Goal: Task Accomplishment & Management: Use online tool/utility

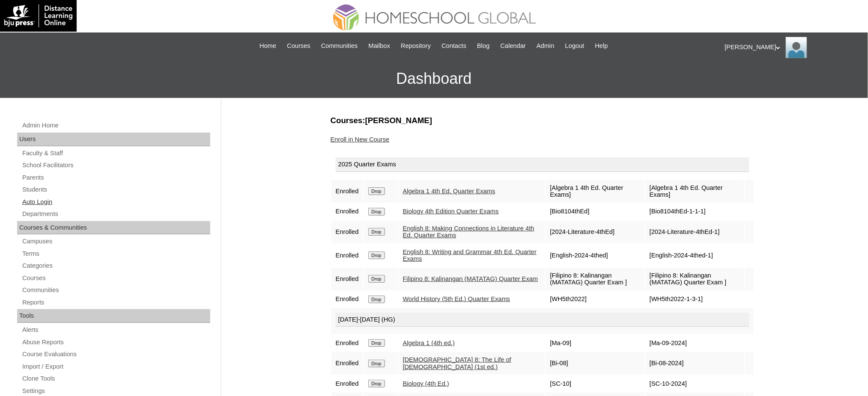
click at [45, 205] on link "Auto Login" at bounding box center [115, 202] width 189 height 11
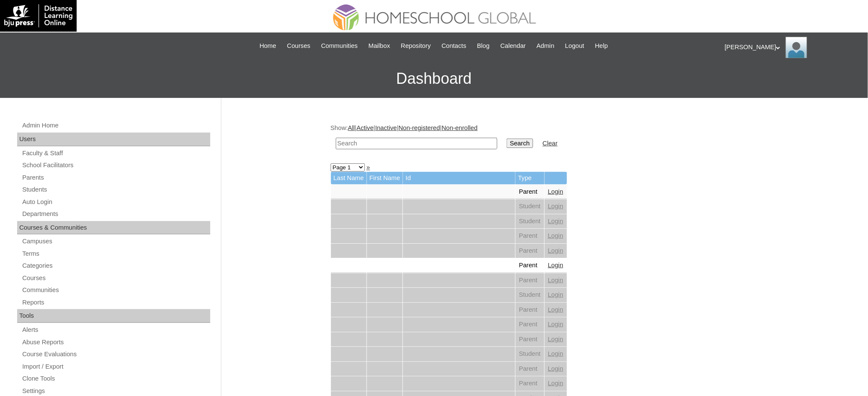
click at [426, 143] on input "text" at bounding box center [416, 144] width 161 height 12
paste input "Alexandria Maxenne"
type input "Alexandria Maxenne"
click at [506, 143] on input "Search" at bounding box center [519, 143] width 27 height 9
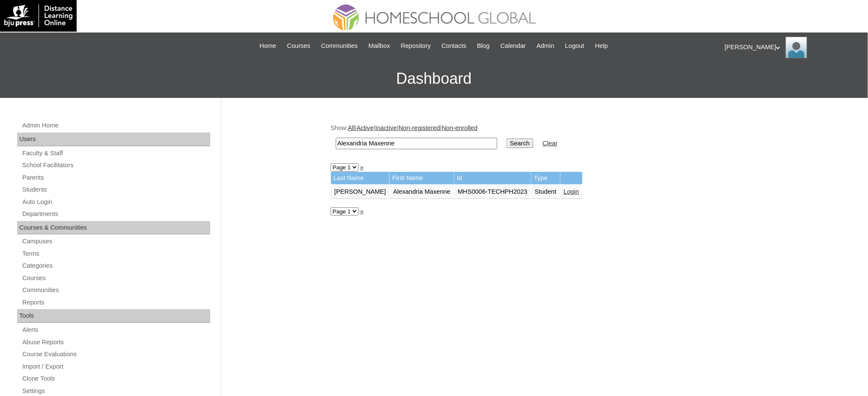
click at [447, 144] on input "Alexandria Maxenne" at bounding box center [416, 144] width 161 height 12
paste input "Johann Aurora"
type input "Johann Aurora"
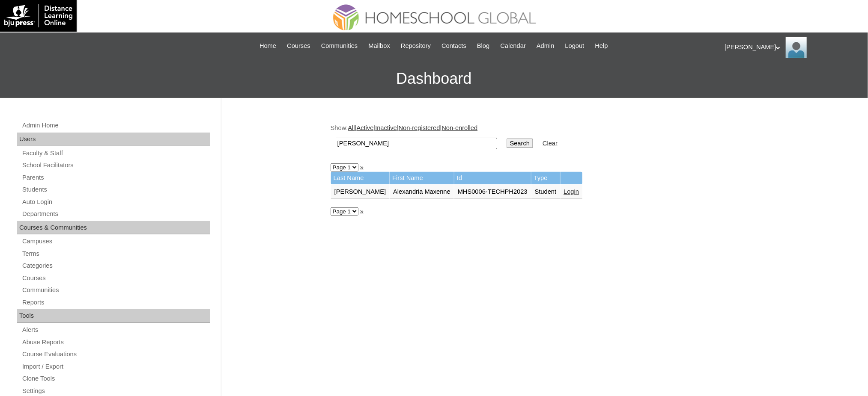
click at [506, 143] on input "Search" at bounding box center [519, 143] width 27 height 9
click at [567, 188] on link "Login" at bounding box center [574, 191] width 15 height 7
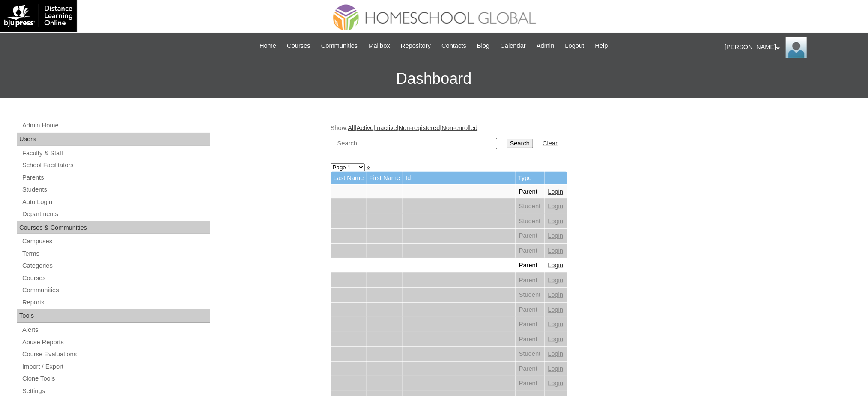
click at [435, 144] on input "text" at bounding box center [416, 144] width 161 height 12
paste input "[PERSON_NAME] [PERSON_NAME]"
type input "[PERSON_NAME] [PERSON_NAME]"
click at [506, 143] on input "Search" at bounding box center [519, 143] width 27 height 9
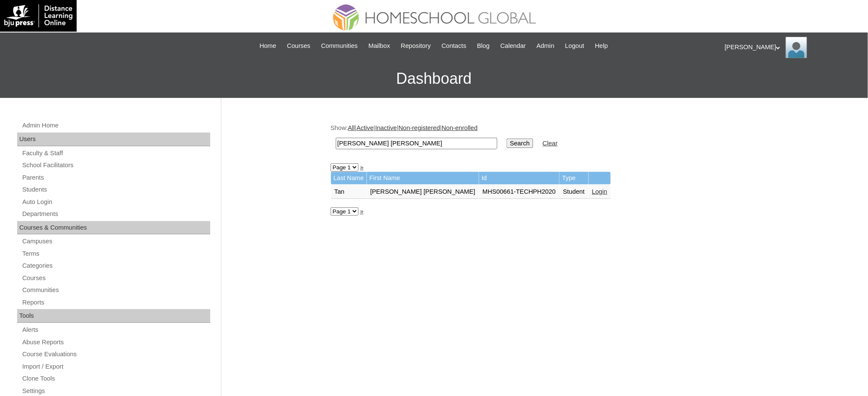
click at [592, 189] on link "Login" at bounding box center [599, 191] width 15 height 7
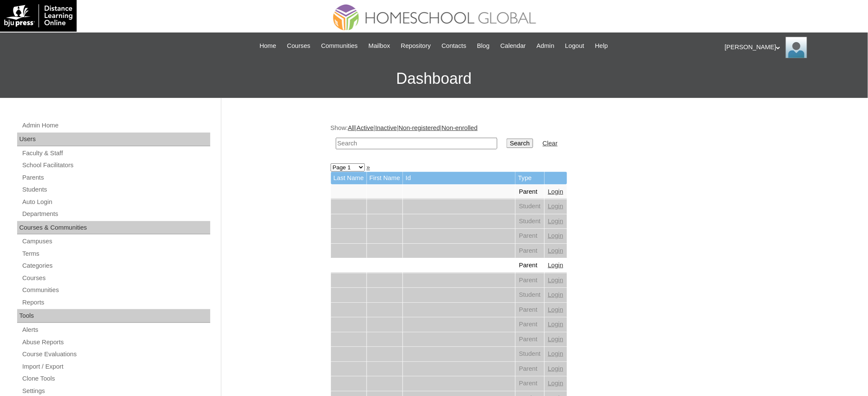
click at [445, 141] on input "text" at bounding box center [416, 144] width 161 height 12
paste input "Aislinn Zelena"
type input "Aislinn Zelena"
click at [502, 151] on td "Search" at bounding box center [519, 144] width 35 height 20
click at [506, 146] on input "Search" at bounding box center [519, 143] width 27 height 9
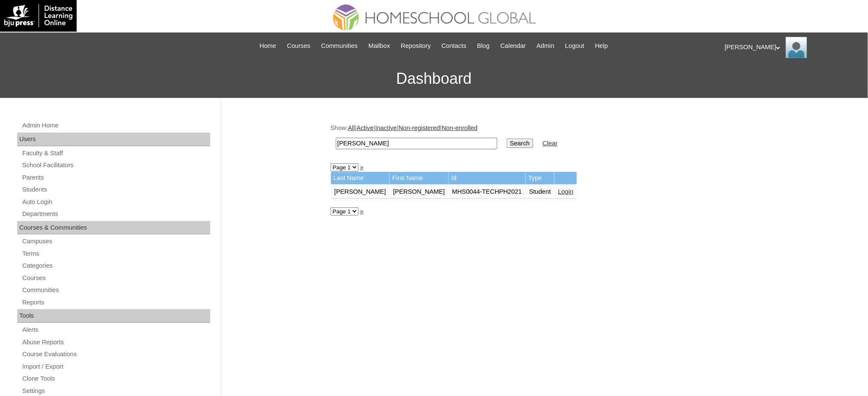
click at [558, 188] on link "Login" at bounding box center [565, 191] width 15 height 7
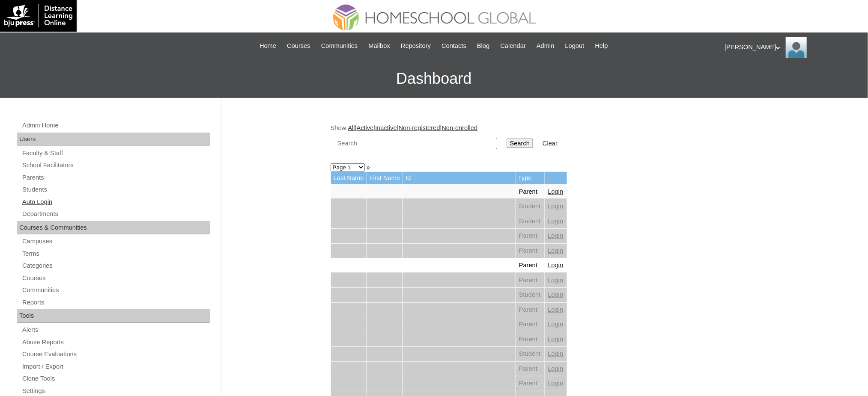
click at [44, 200] on link "Auto Login" at bounding box center [115, 202] width 189 height 11
click at [394, 146] on input "text" at bounding box center [416, 144] width 161 height 12
type input "Alexander Gabriel"
click at [506, 140] on input "Search" at bounding box center [519, 143] width 27 height 9
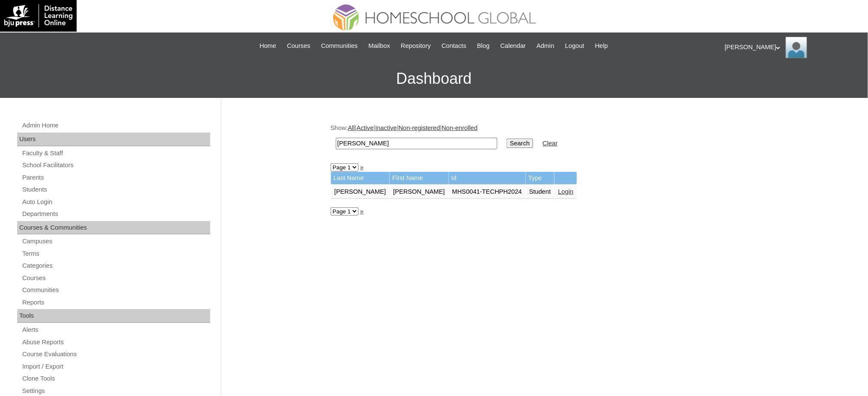
click at [558, 188] on link "Login" at bounding box center [565, 191] width 15 height 7
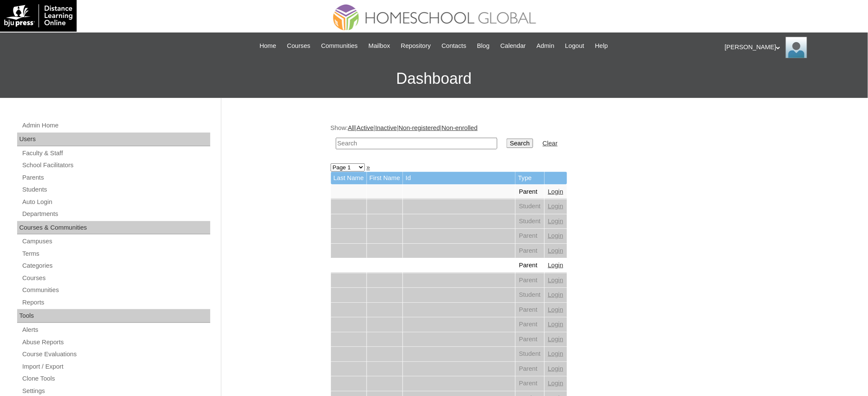
click at [384, 144] on input "text" at bounding box center [416, 144] width 161 height 12
paste input "[PERSON_NAME]"
type input "Audrina Xalene"
click at [506, 142] on input "Search" at bounding box center [519, 143] width 27 height 9
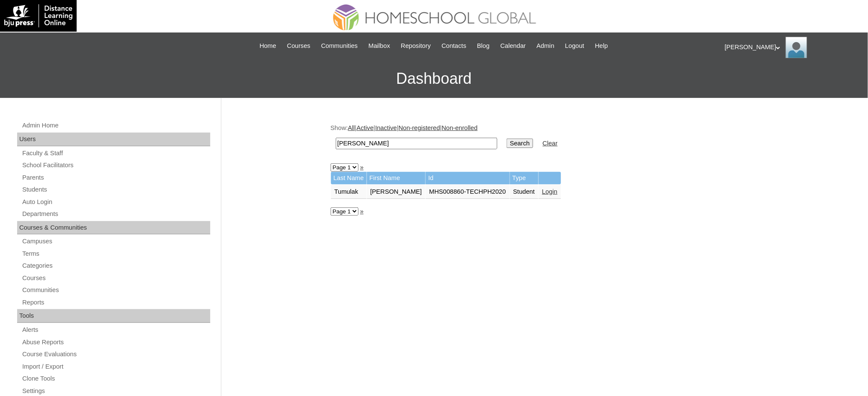
click at [547, 190] on link "Login" at bounding box center [549, 191] width 15 height 7
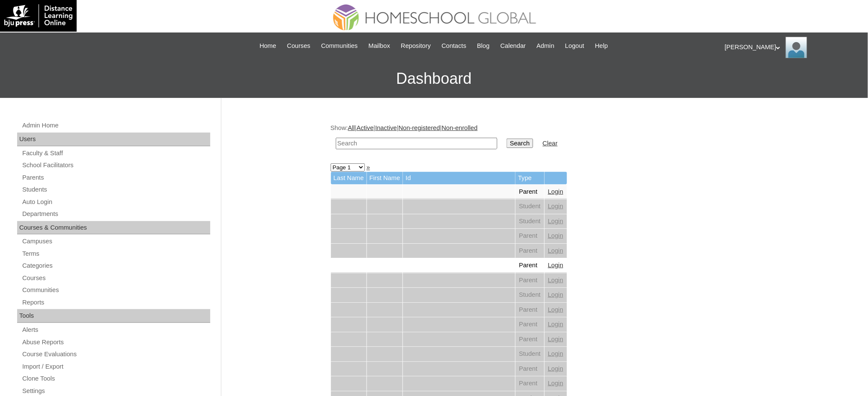
click at [381, 146] on input "text" at bounding box center [416, 144] width 161 height 12
paste input "[PERSON_NAME]"
type input "[PERSON_NAME]"
click at [506, 141] on input "Search" at bounding box center [519, 143] width 27 height 9
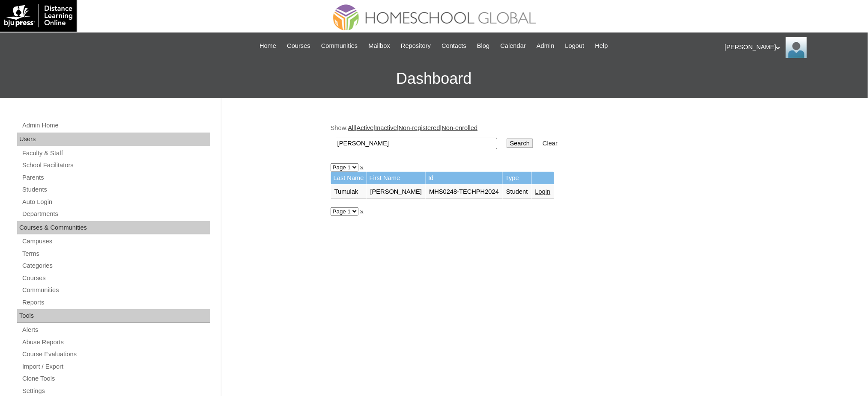
click at [535, 190] on link "Login" at bounding box center [542, 191] width 15 height 7
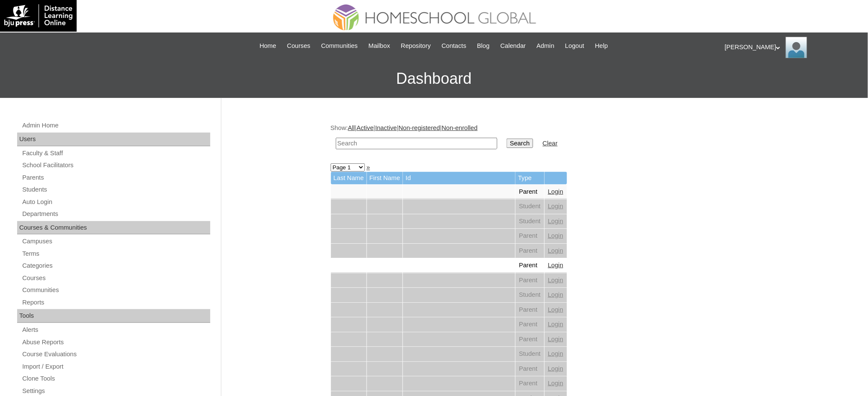
click at [405, 143] on input "text" at bounding box center [416, 144] width 161 height 12
paste input "Naomi Chloe"
type input "Naomi Chloe"
click at [506, 139] on input "Search" at bounding box center [519, 143] width 27 height 9
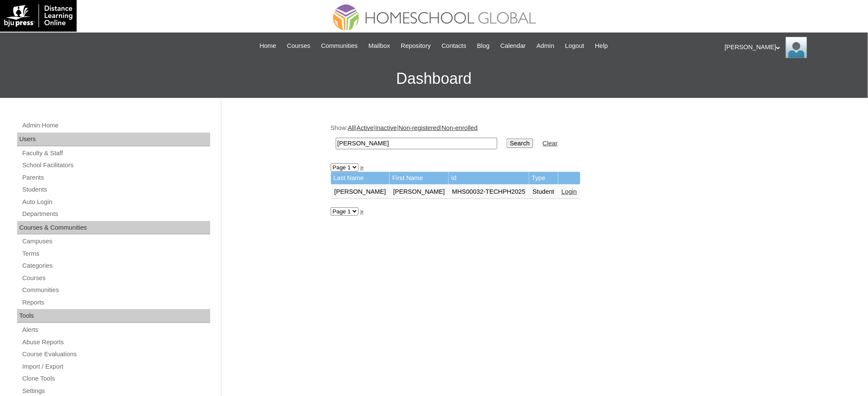
click at [562, 189] on link "Login" at bounding box center [569, 191] width 15 height 7
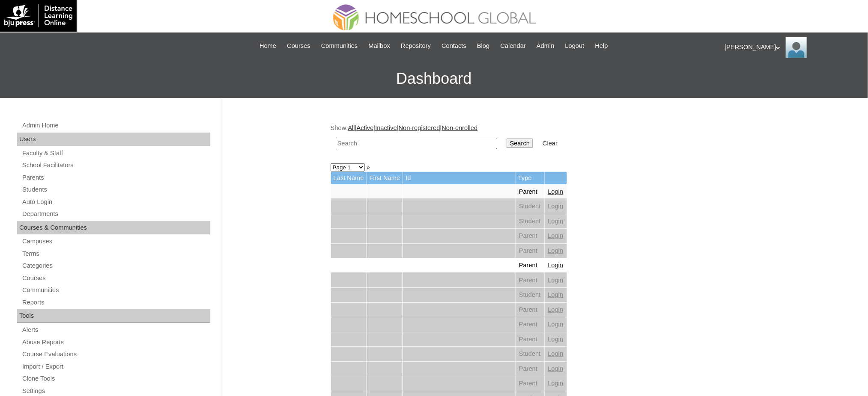
click at [381, 147] on input "text" at bounding box center [416, 144] width 161 height 12
paste input "Seph Ezekiel"
type input "Seph Ezekiel"
click at [506, 142] on input "Search" at bounding box center [519, 143] width 27 height 9
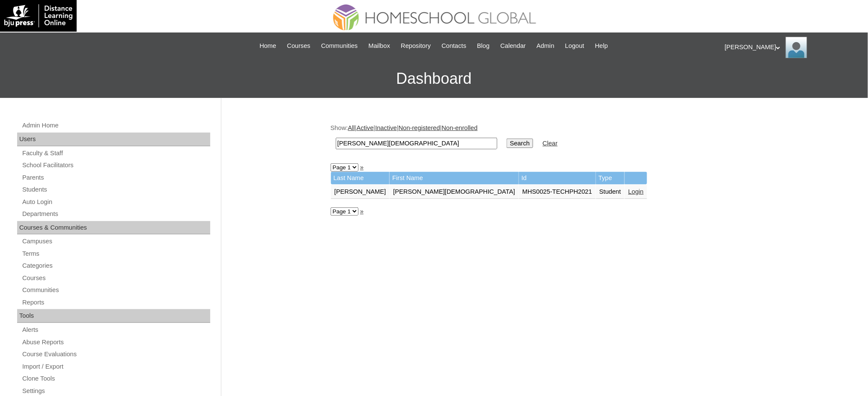
click at [628, 190] on link "Login" at bounding box center [635, 191] width 15 height 7
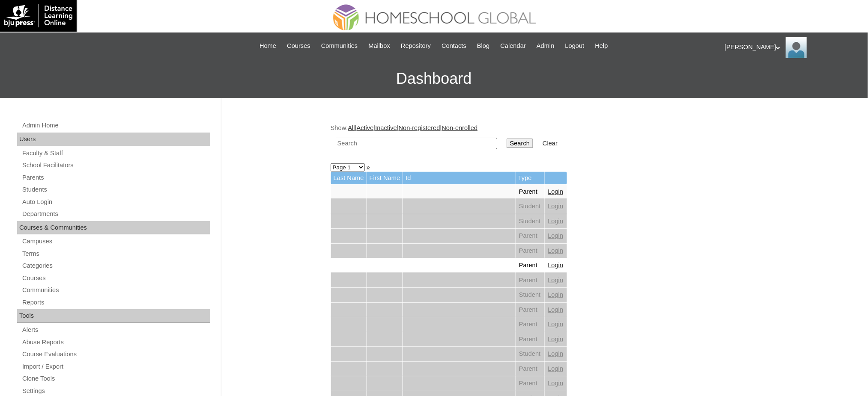
click at [459, 146] on input "text" at bounding box center [416, 144] width 161 height 12
paste input "SOBLECHERO"
type input "SOBLECHERO"
click at [506, 142] on input "Search" at bounding box center [519, 143] width 27 height 9
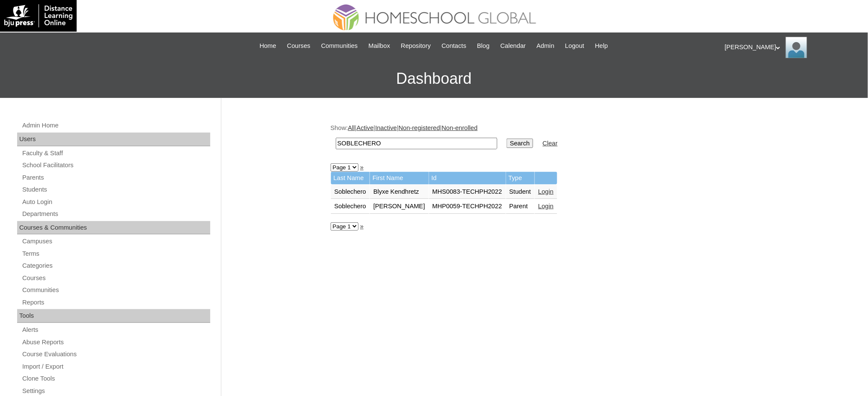
click at [538, 188] on link "Login" at bounding box center [545, 191] width 15 height 7
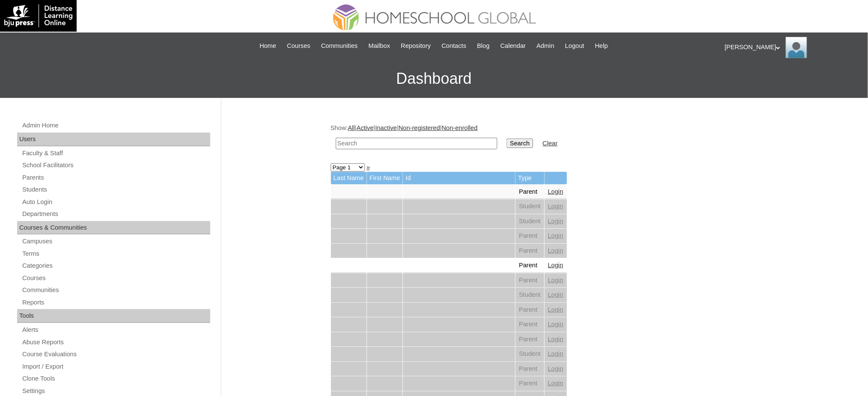
click at [461, 143] on input "text" at bounding box center [416, 144] width 161 height 12
paste input "Bonaobra"
type input "Bonaobra"
click at [506, 139] on input "Search" at bounding box center [519, 143] width 27 height 9
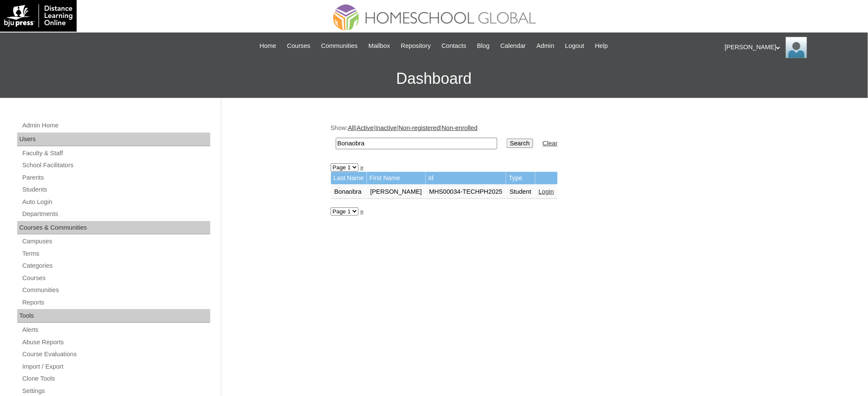
click at [539, 191] on link "Login" at bounding box center [546, 191] width 15 height 7
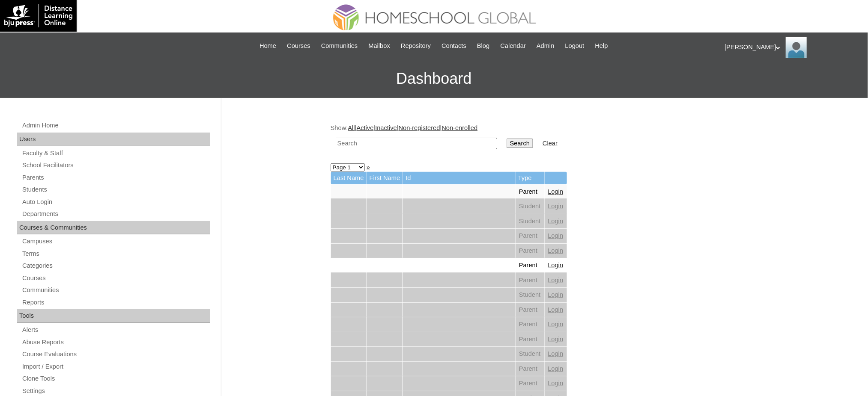
click at [405, 144] on input "text" at bounding box center [416, 144] width 161 height 12
paste input "[PERSON_NAME]"
type input "Alexa Dominique"
click at [506, 141] on input "Search" at bounding box center [519, 143] width 27 height 9
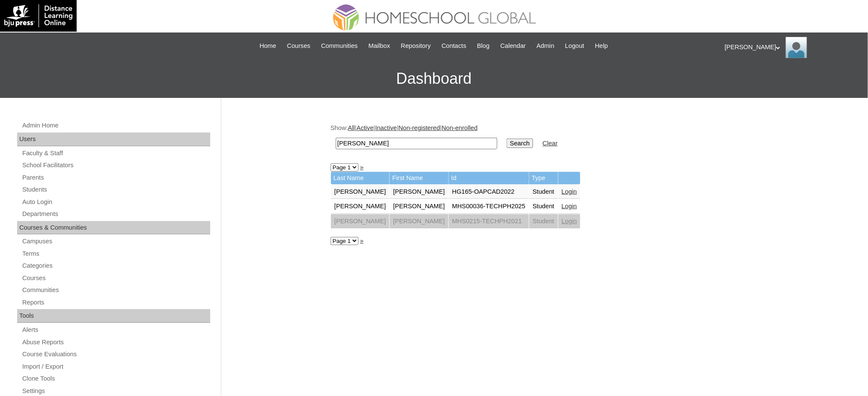
click at [562, 203] on link "Login" at bounding box center [569, 206] width 15 height 7
